Goal: Navigation & Orientation: Find specific page/section

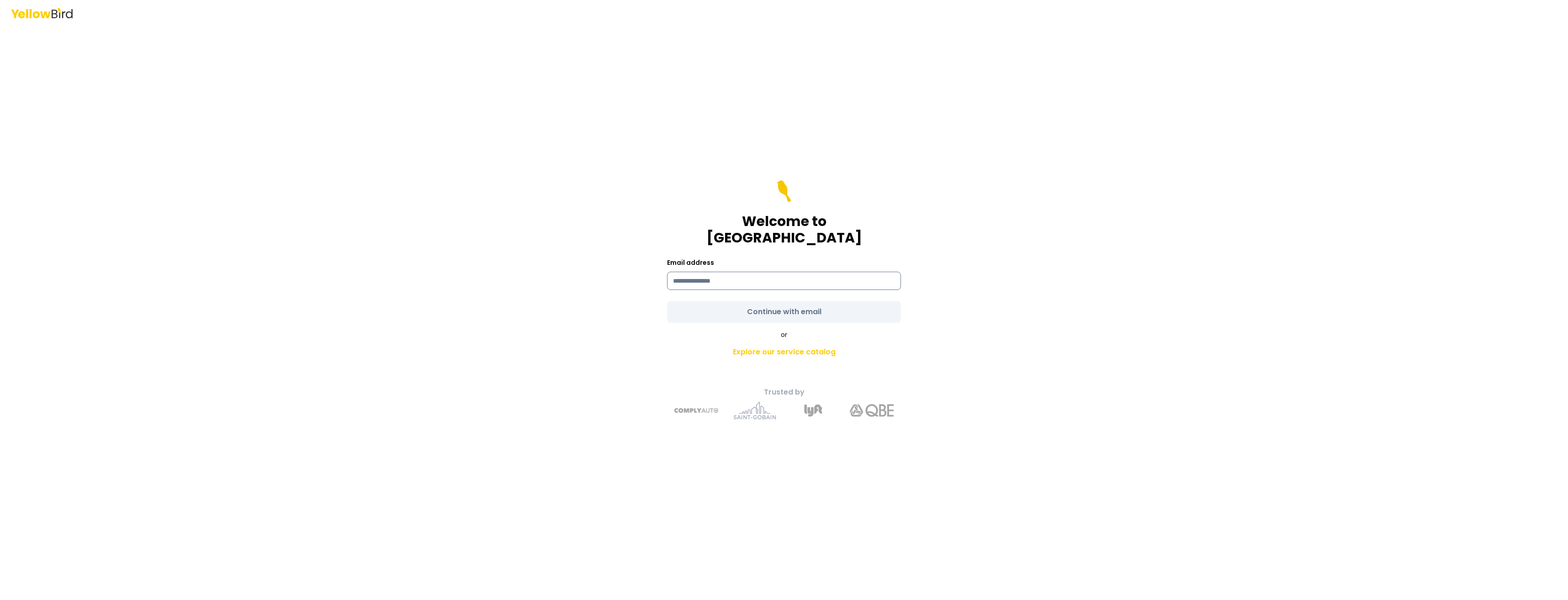
click at [716, 273] on input at bounding box center [783, 281] width 234 height 19
type input "**********"
click at [760, 299] on form "**********" at bounding box center [783, 252] width 234 height 142
click at [788, 301] on button "Continue with email" at bounding box center [783, 312] width 234 height 22
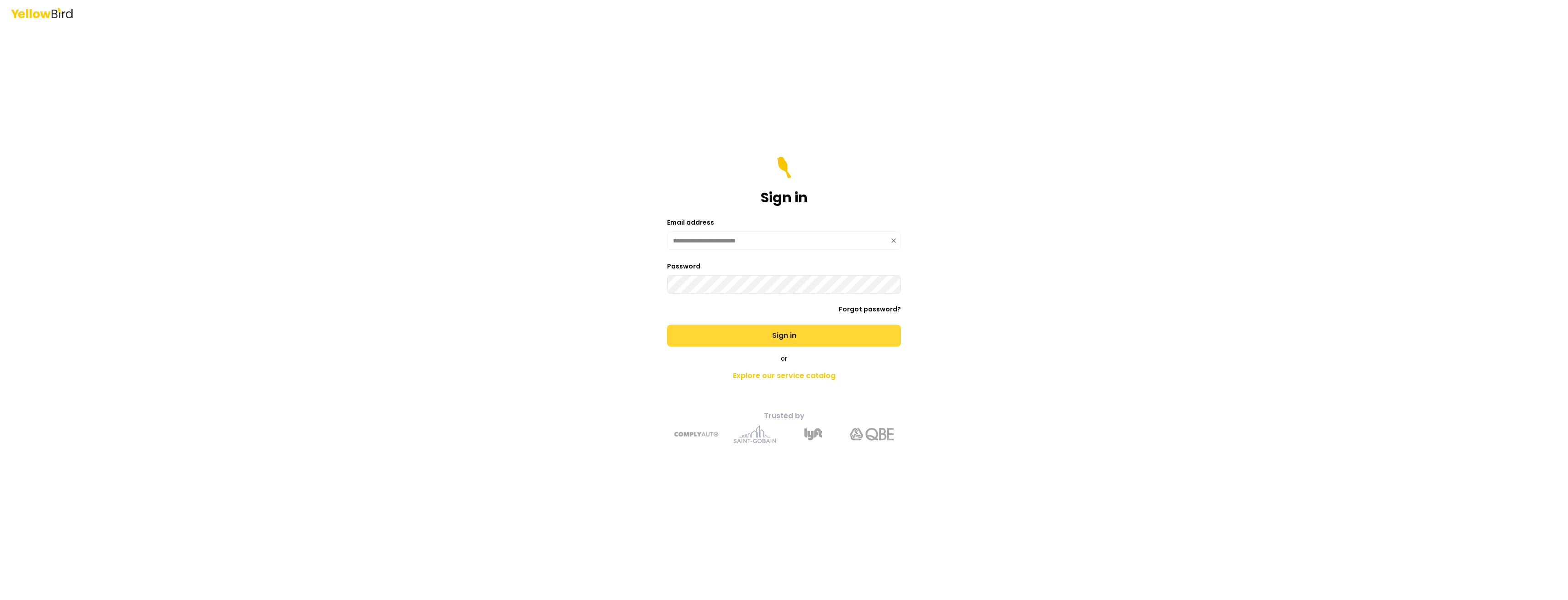
click at [782, 341] on button "Sign in" at bounding box center [783, 335] width 234 height 22
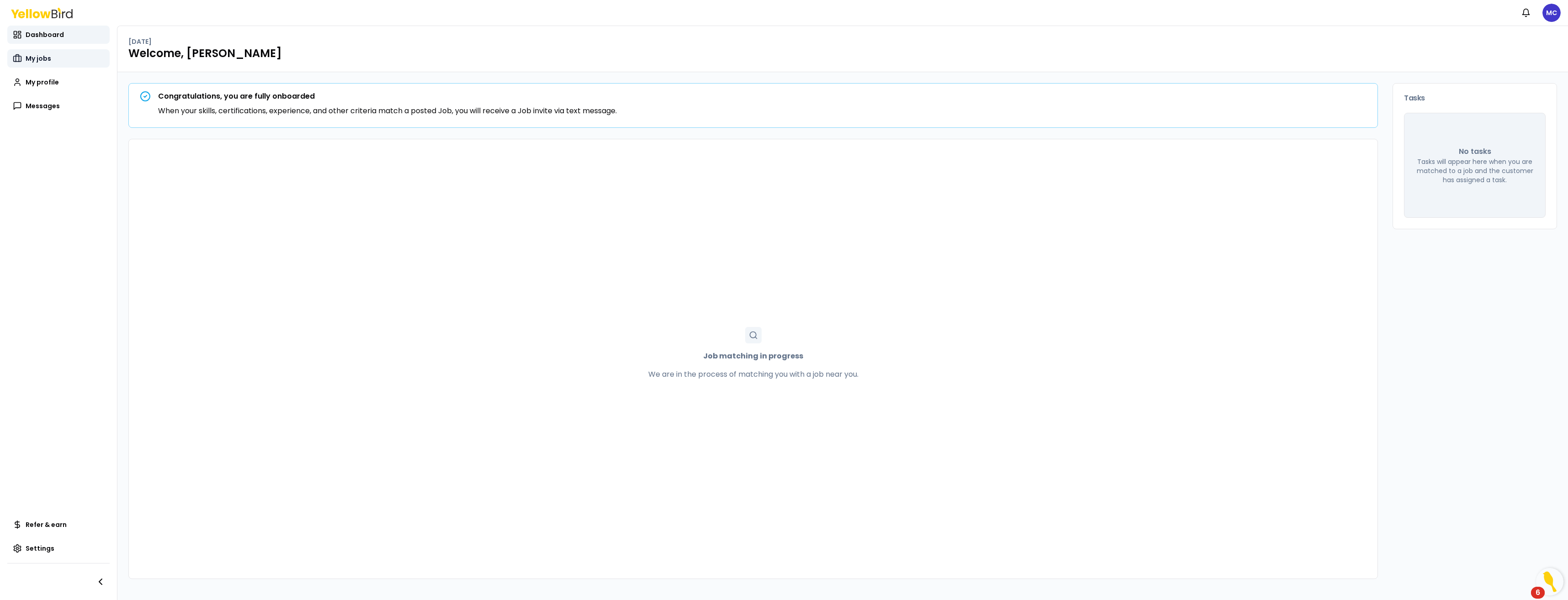
click at [34, 56] on span "My jobs" at bounding box center [38, 59] width 26 height 9
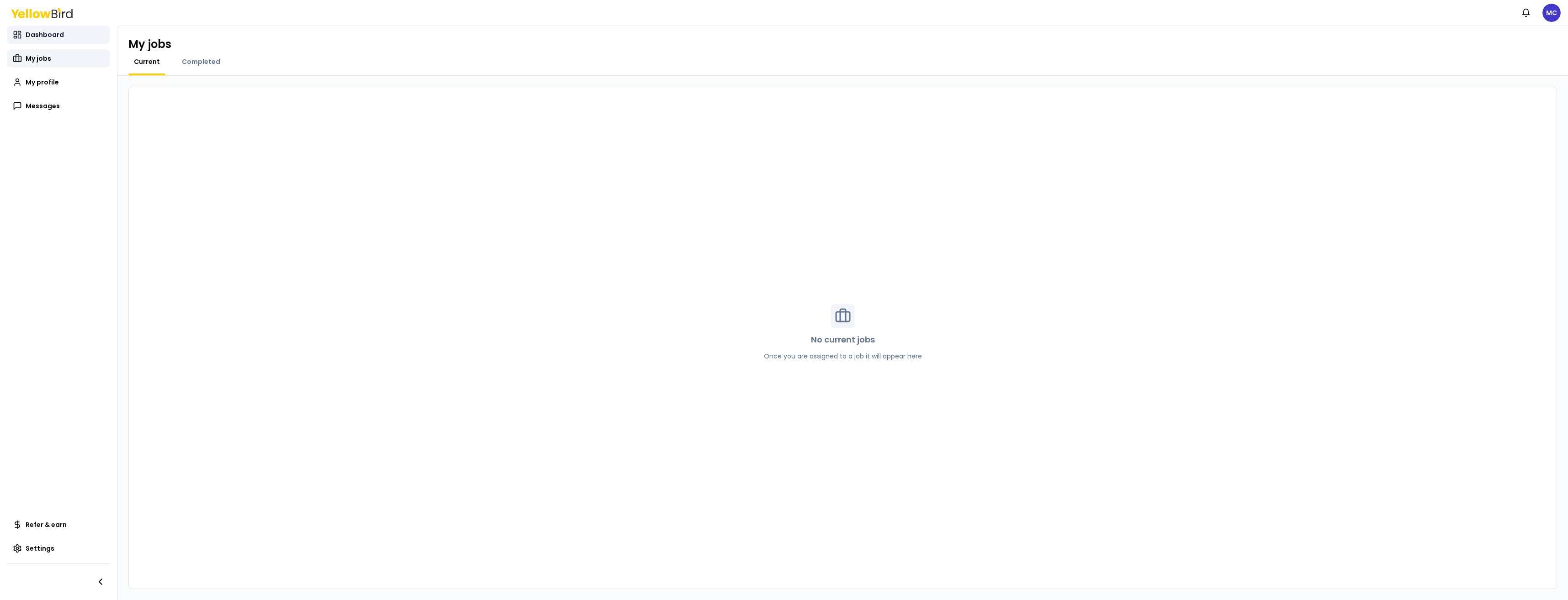
click at [44, 32] on span "Dashboard" at bounding box center [44, 35] width 38 height 9
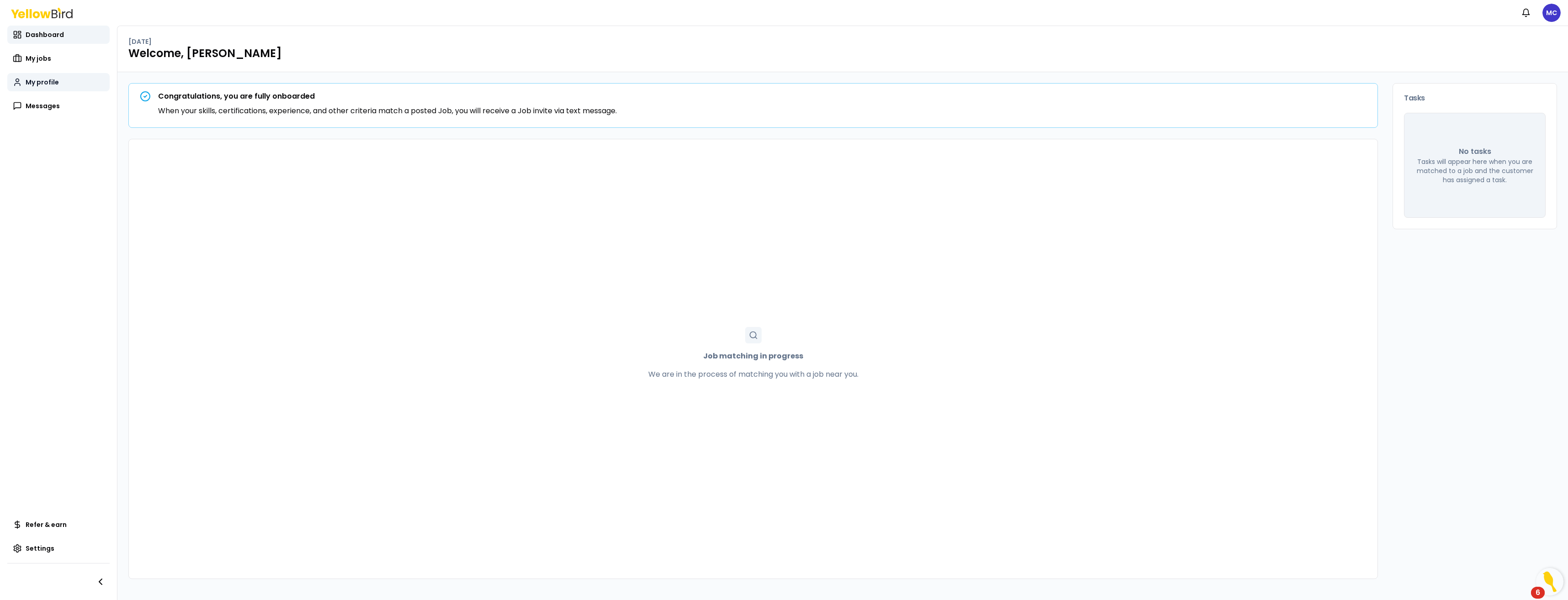
click at [40, 88] on link "My profile" at bounding box center [58, 82] width 102 height 19
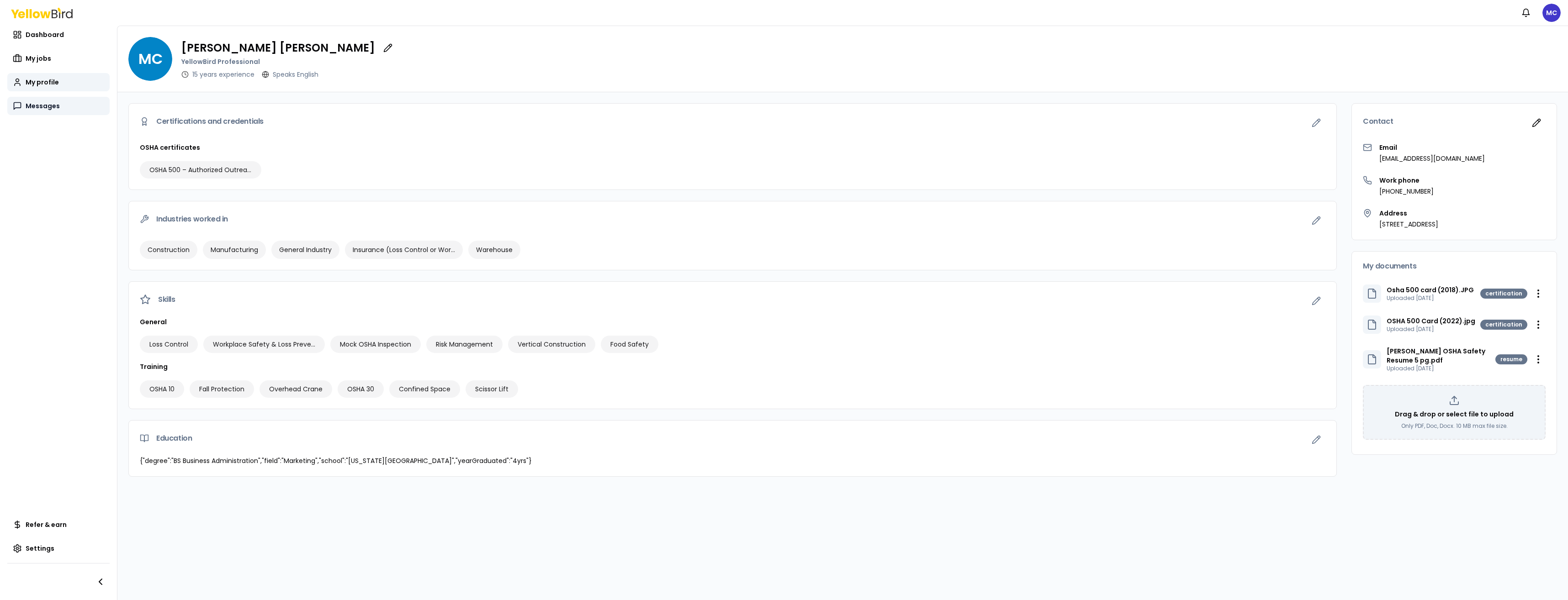
click at [35, 108] on span "Messages" at bounding box center [43, 106] width 35 height 9
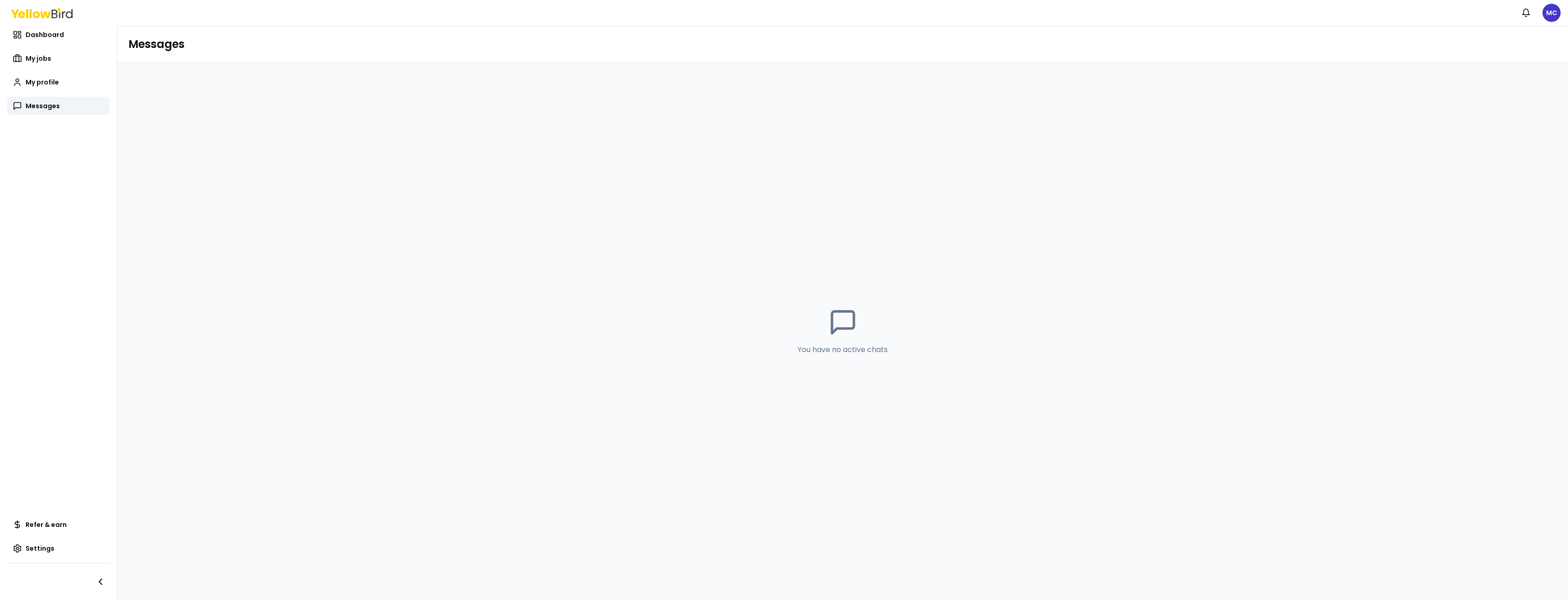
click at [51, 13] on icon at bounding box center [41, 13] width 61 height 11
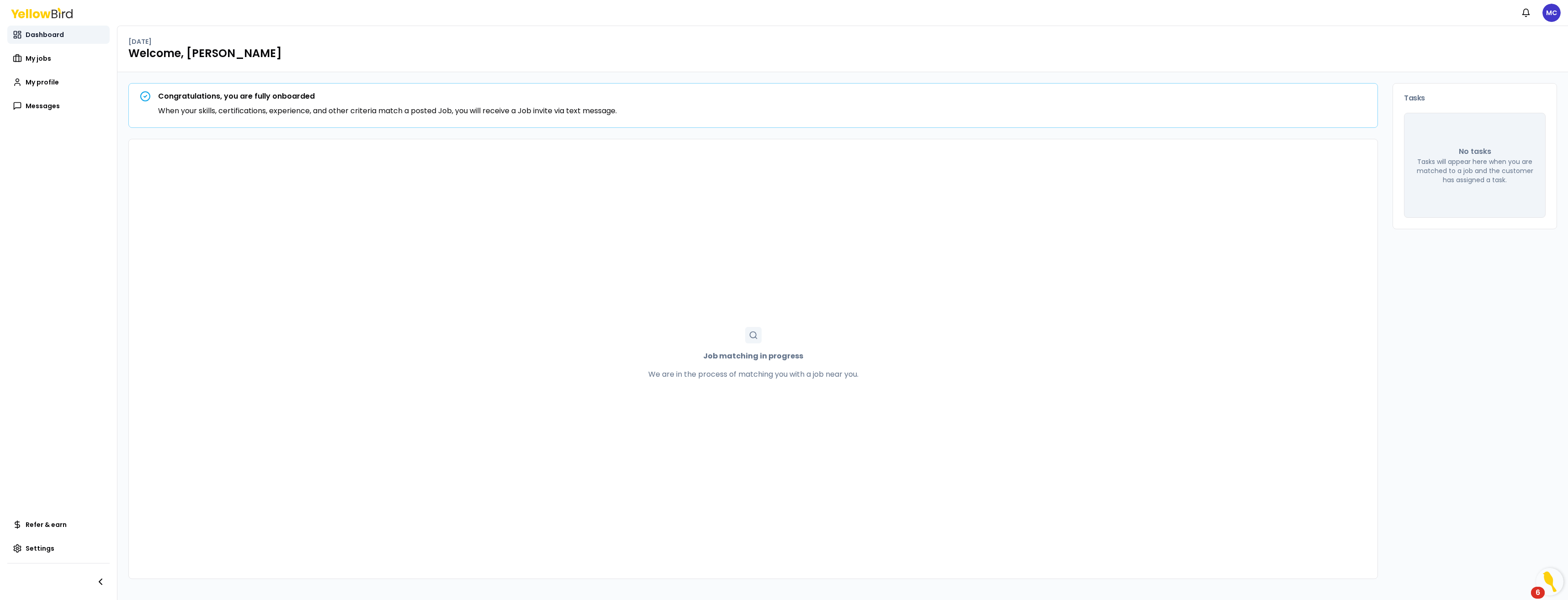
click at [28, 37] on span "Dashboard" at bounding box center [44, 35] width 38 height 9
click at [41, 60] on span "My jobs" at bounding box center [38, 59] width 26 height 9
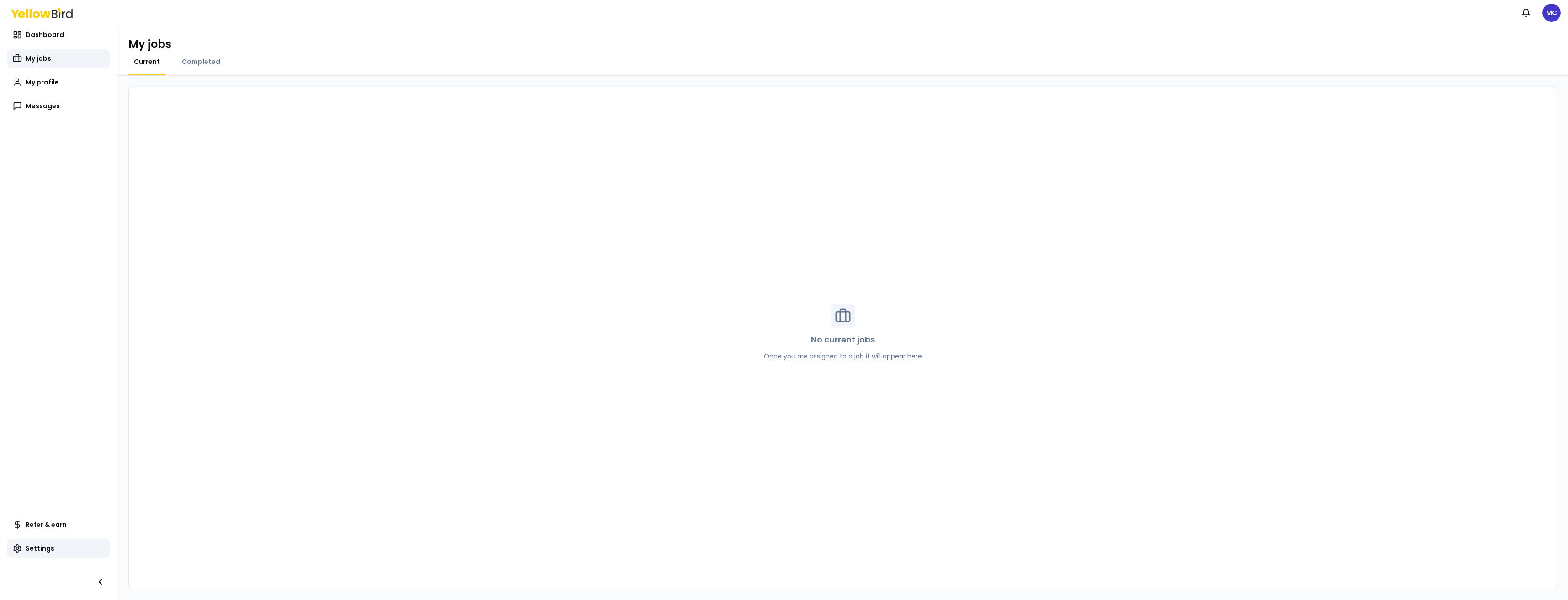
click at [32, 551] on span "Settings" at bounding box center [40, 548] width 28 height 9
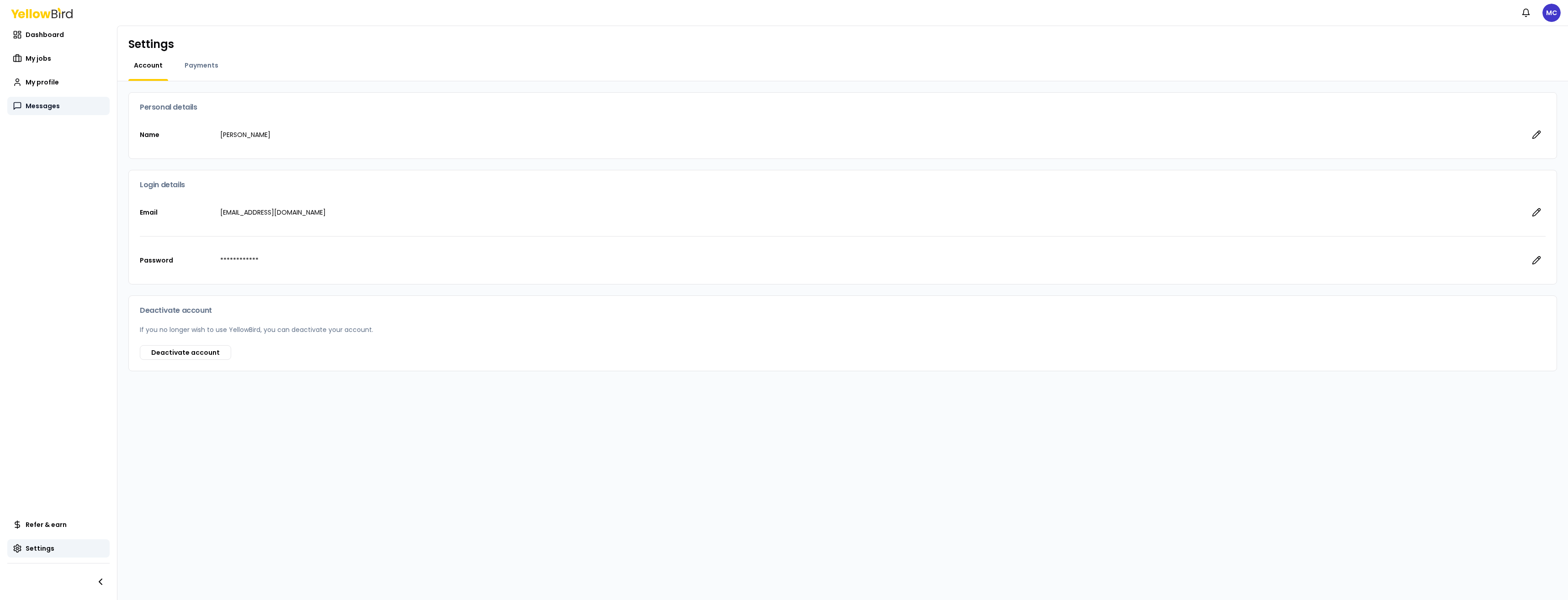
click at [42, 103] on span "Messages" at bounding box center [43, 106] width 35 height 9
